Goal: Contribute content: Add original content to the website for others to see

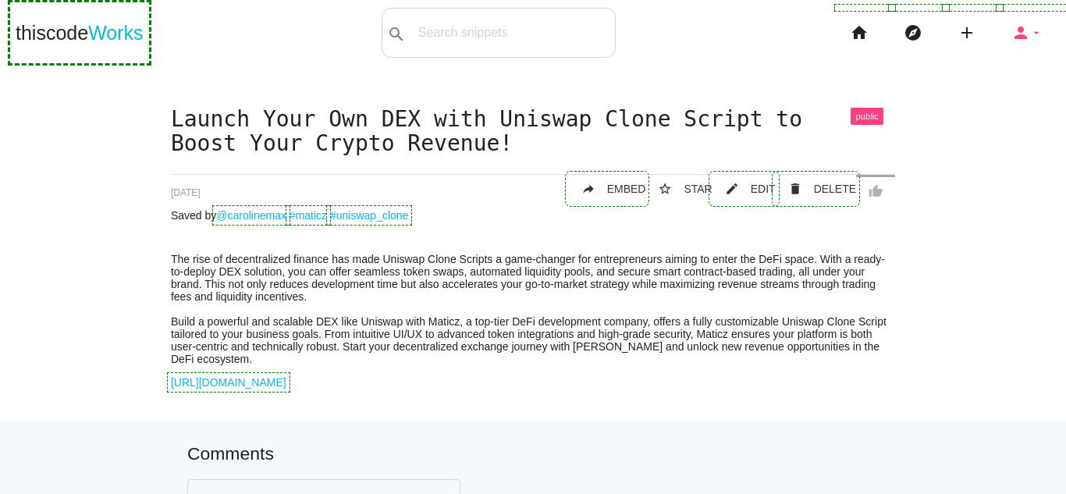
click at [1012, 36] on icon "person" at bounding box center [1021, 33] width 19 height 50
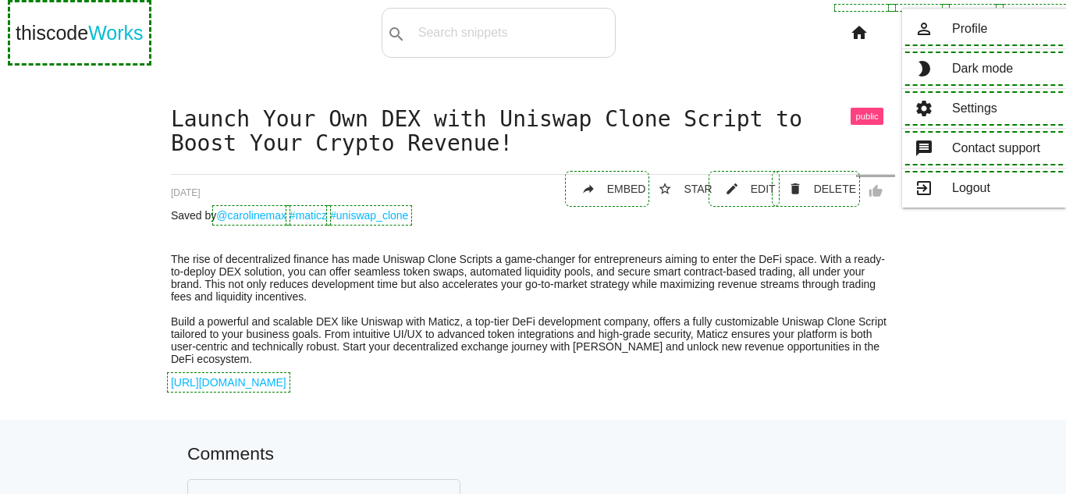
click at [978, 9] on li at bounding box center [984, 9] width 164 height 1
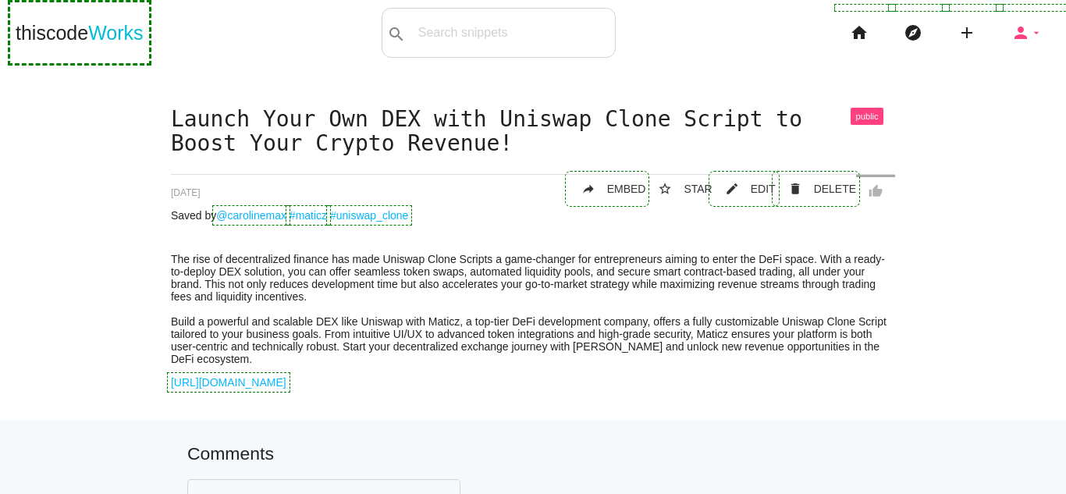
click at [1016, 37] on icon "person" at bounding box center [1021, 33] width 19 height 50
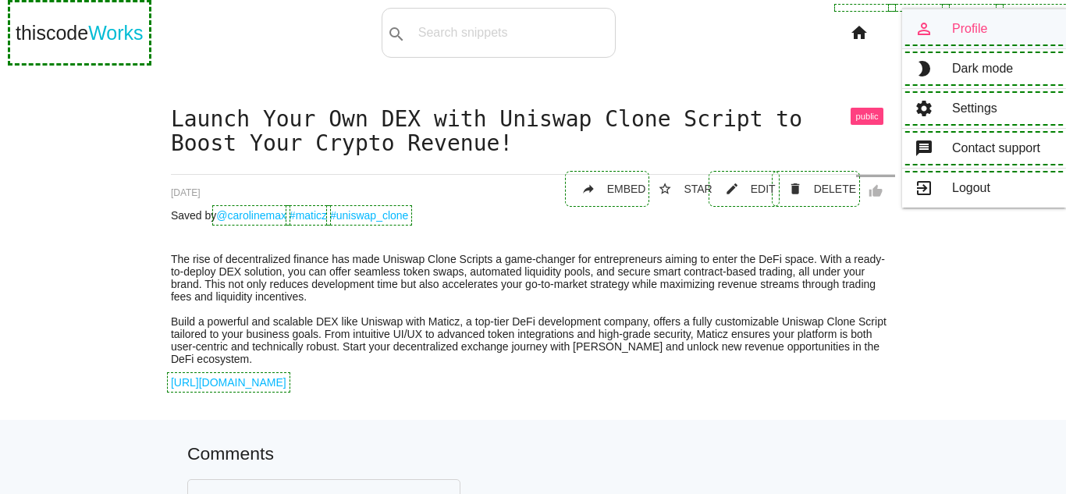
click at [982, 26] on link "person_outline Profile" at bounding box center [984, 28] width 164 height 39
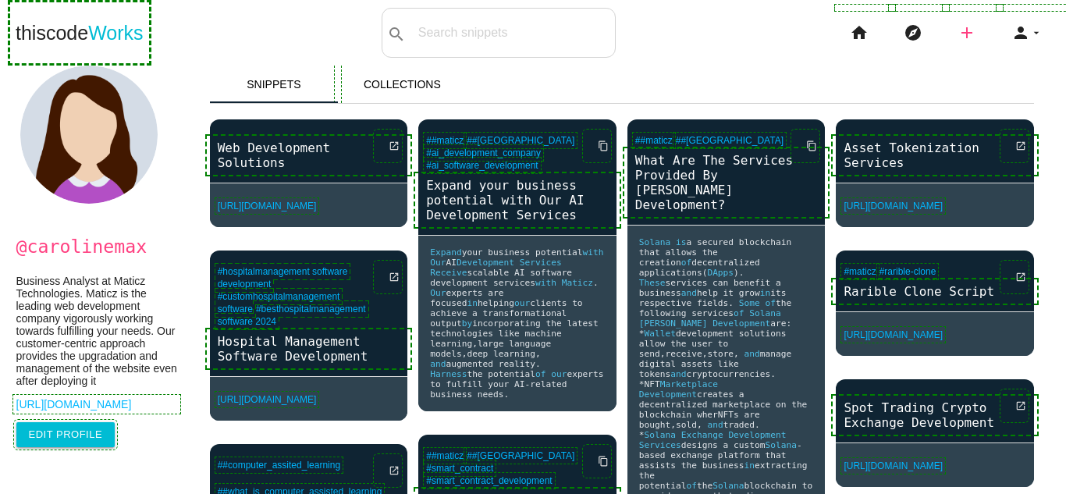
click at [962, 26] on icon "add" at bounding box center [967, 33] width 19 height 50
click at [974, 65] on link "link Link" at bounding box center [1000, 67] width 109 height 39
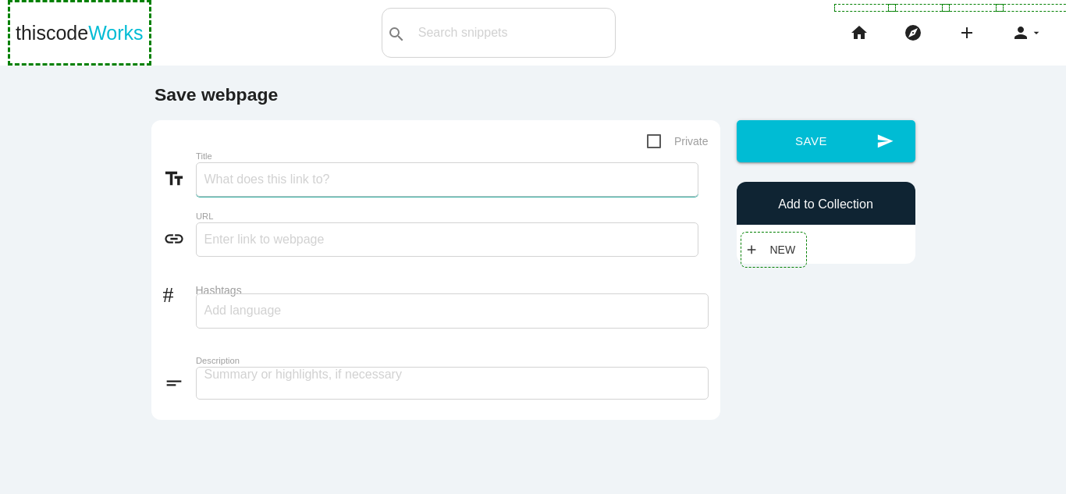
click at [375, 176] on input "Title" at bounding box center [447, 179] width 503 height 34
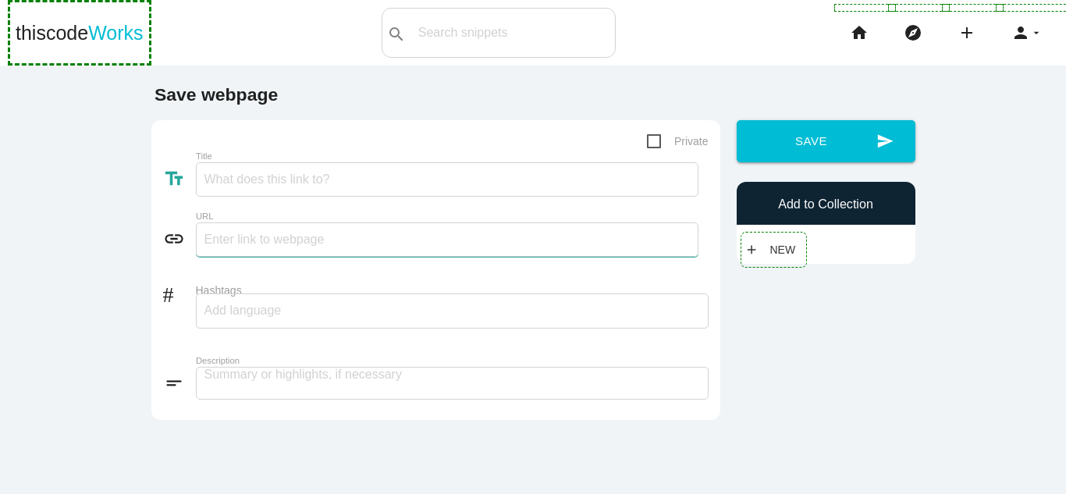
click at [266, 237] on input "text" at bounding box center [447, 239] width 503 height 34
paste input "[URL][DOMAIN_NAME]"
type input "[URL][DOMAIN_NAME]"
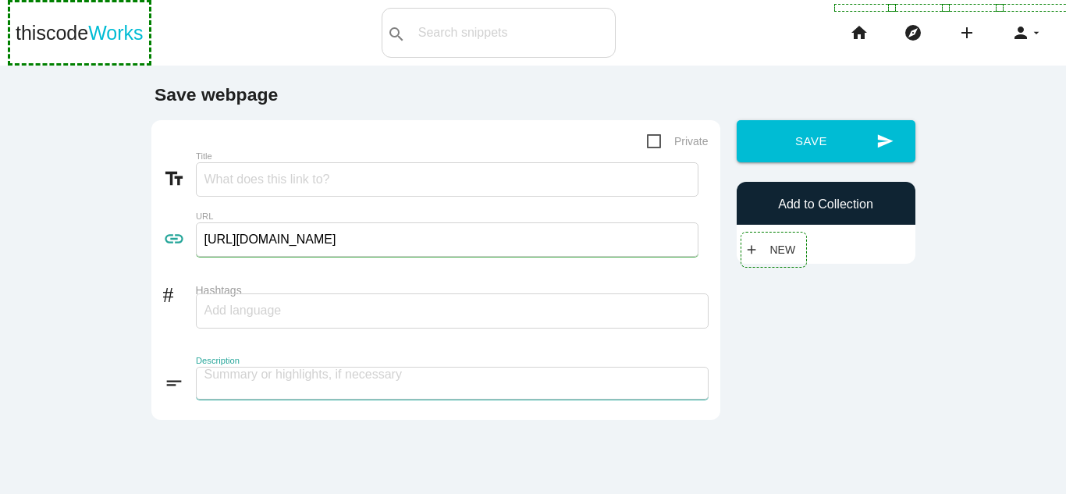
click at [352, 378] on textarea at bounding box center [452, 383] width 513 height 33
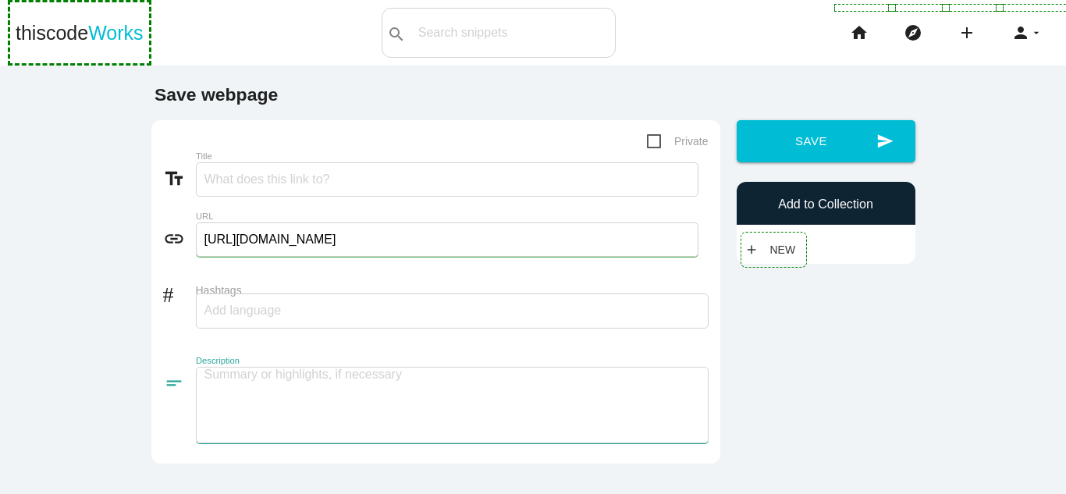
paste textarea "Coinbase Clone Script A Coinbase Clone Script offers entrepreneurs a ready-made…"
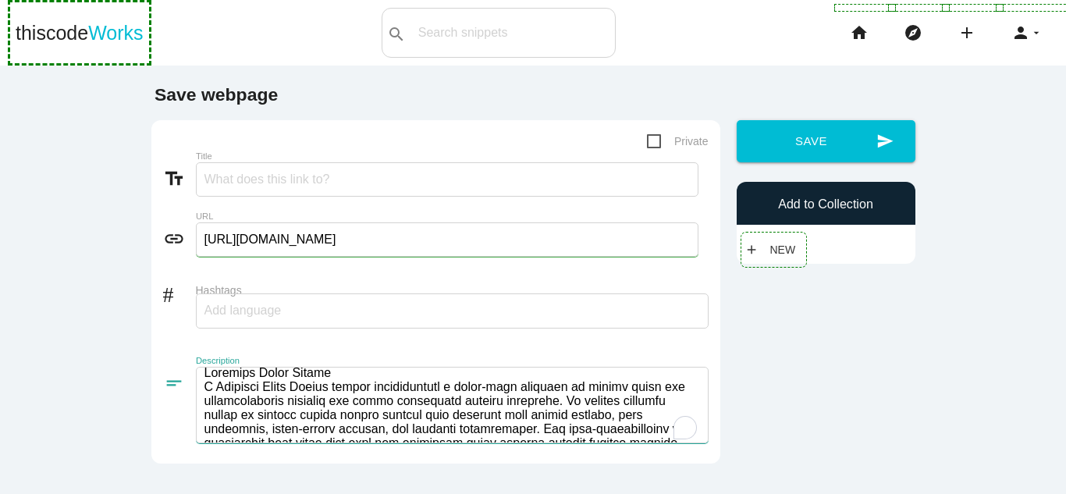
scroll to position [2, 0]
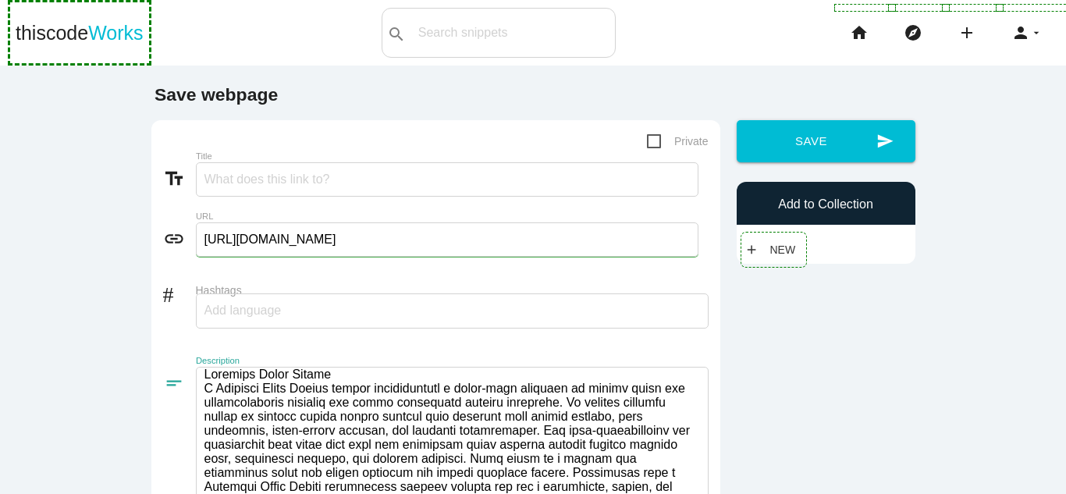
drag, startPoint x: 337, startPoint y: 374, endPoint x: 148, endPoint y: 368, distance: 189.0
click at [151, 368] on div "Private text_fields Title link URL [URL][DOMAIN_NAME] # Hashtags short_text Des…" at bounding box center [435, 384] width 569 height 529
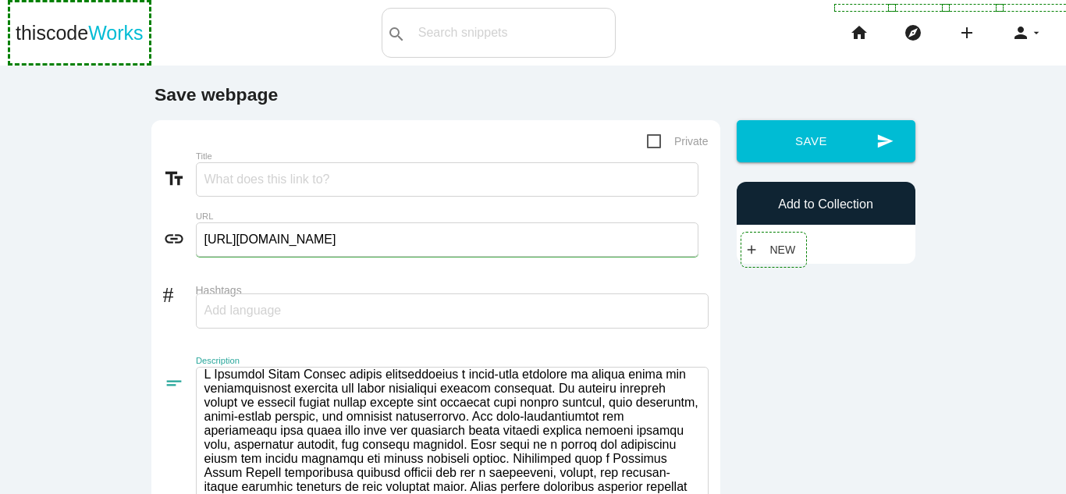
type textarea "A Coinbase Clone Script offers entrepreneurs a ready-made solution to launch th…"
click at [322, 172] on input "Title" at bounding box center [447, 179] width 503 height 34
paste input "Coinbase Clone Script"
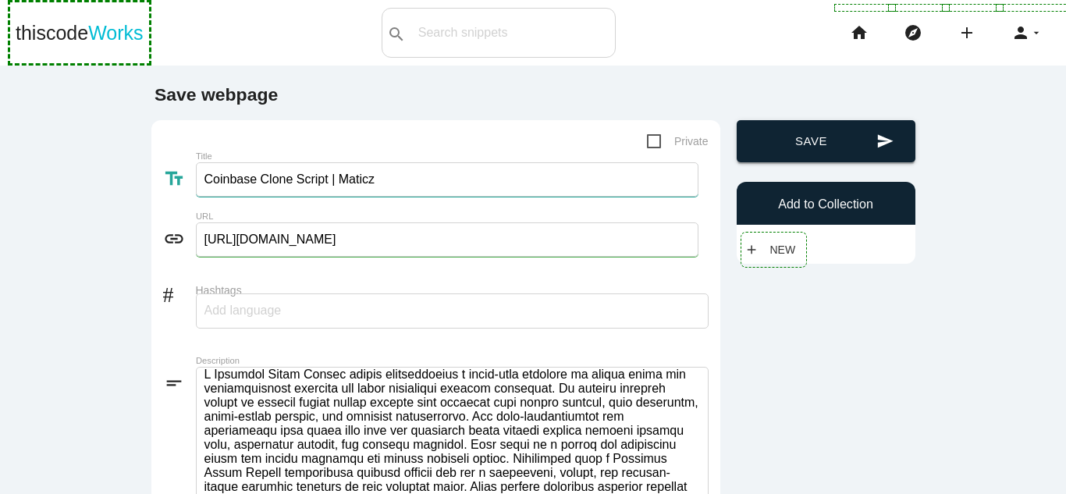
type input "Coinbase Clone Script | Maticz"
click at [847, 143] on button "send Save" at bounding box center [826, 141] width 179 height 42
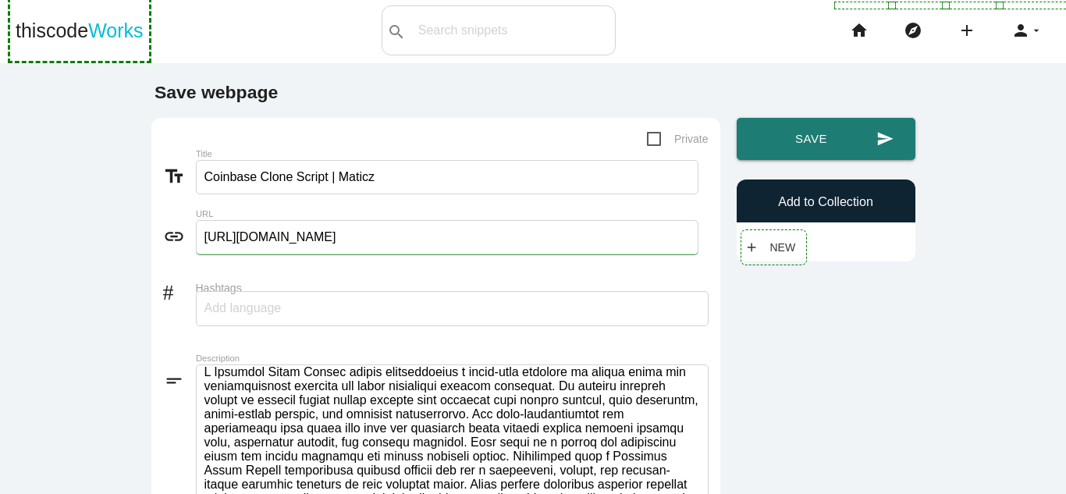
scroll to position [0, 0]
